Goal: Task Accomplishment & Management: Manage account settings

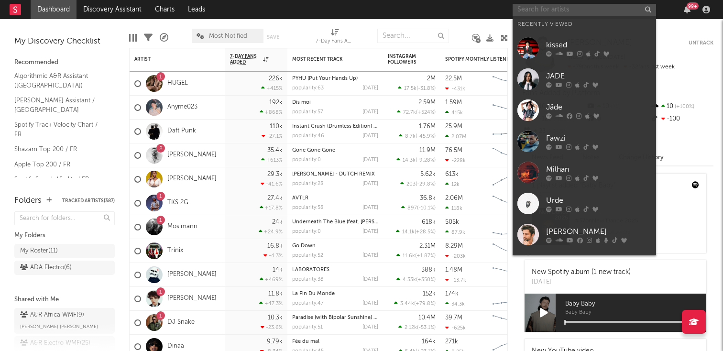
click at [553, 9] on input "text" at bounding box center [585, 10] width 144 height 12
paste input "[URL][DOMAIN_NAME]"
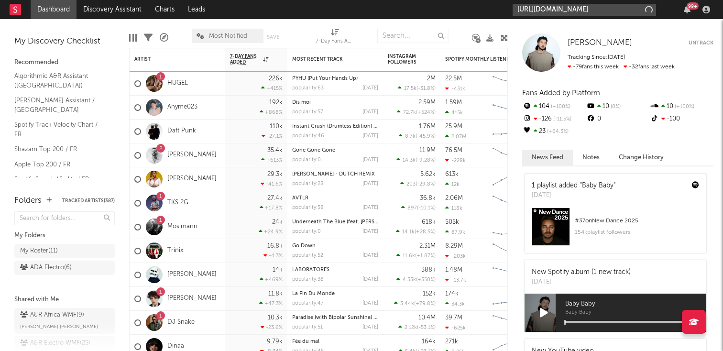
type input "[URL][DOMAIN_NAME]"
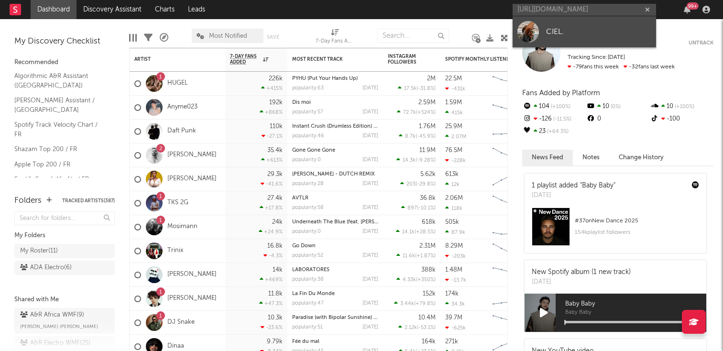
click at [560, 22] on link "CIEL." at bounding box center [585, 31] width 144 height 31
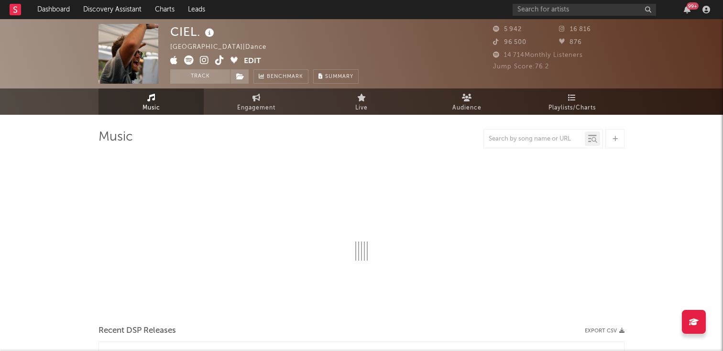
select select "1w"
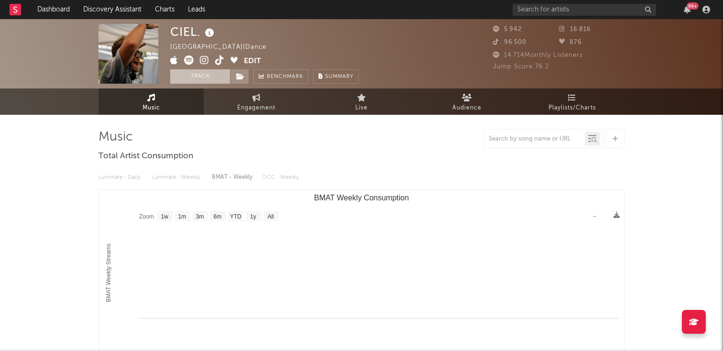
click at [190, 75] on button "Track" at bounding box center [200, 76] width 60 height 14
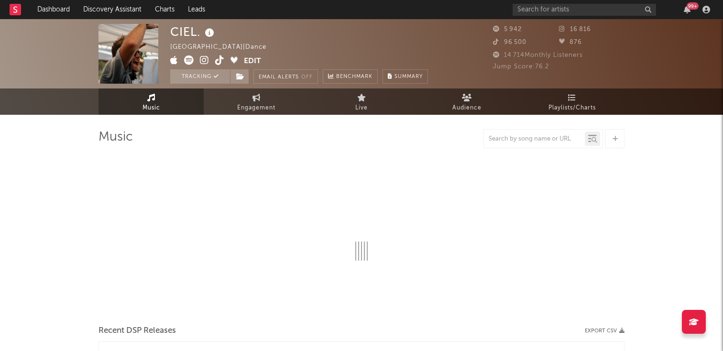
select select "1w"
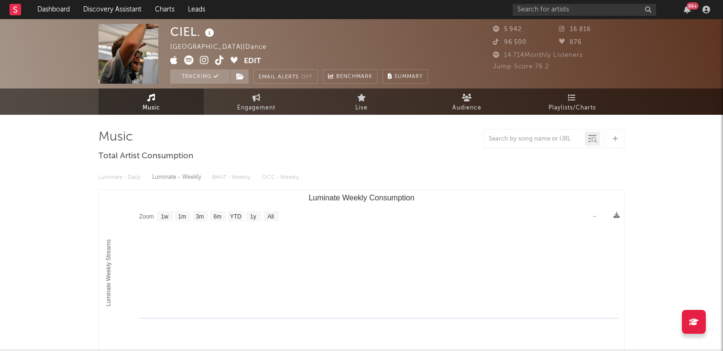
click at [254, 63] on button "Edit" at bounding box center [252, 61] width 17 height 12
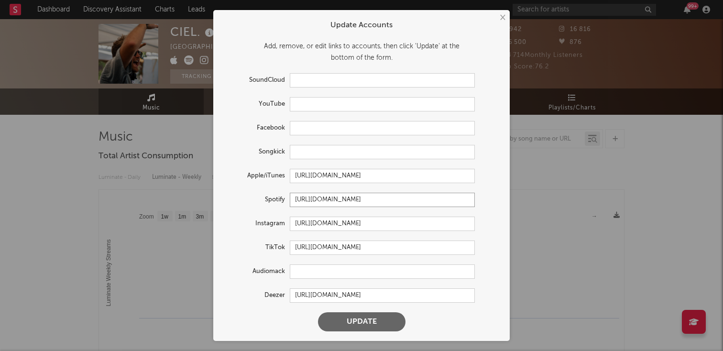
click at [353, 200] on input "[URL][DOMAIN_NAME]" at bounding box center [382, 200] width 185 height 14
click at [334, 122] on input "text" at bounding box center [382, 128] width 185 height 14
click at [334, 109] on input "text" at bounding box center [382, 104] width 185 height 14
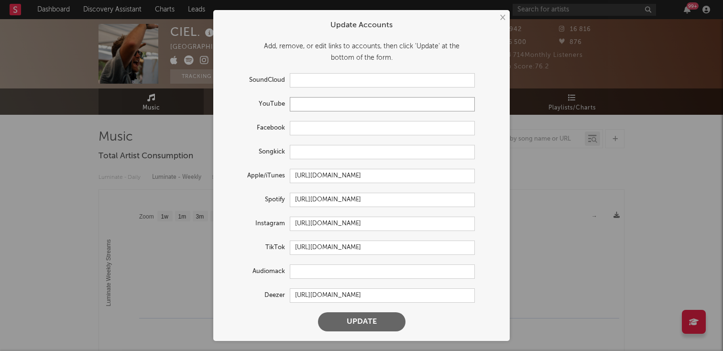
paste input "[URL][DOMAIN_NAME]"
type input "[URL][DOMAIN_NAME]"
click at [360, 323] on button "Update" at bounding box center [362, 321] width 88 height 19
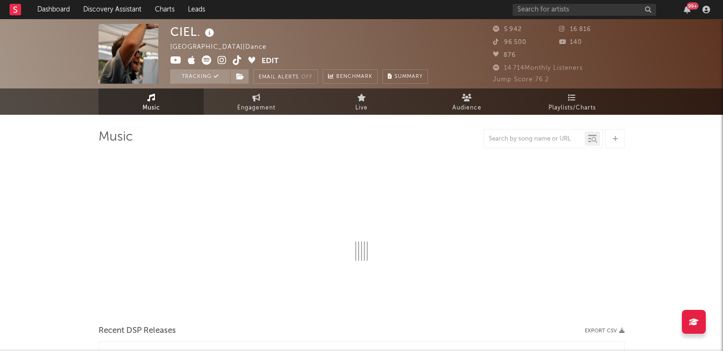
select select "1w"
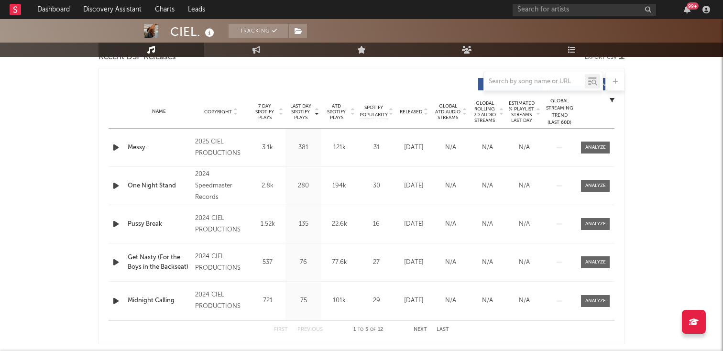
scroll to position [329, 0]
